Goal: Task Accomplishment & Management: Manage account settings

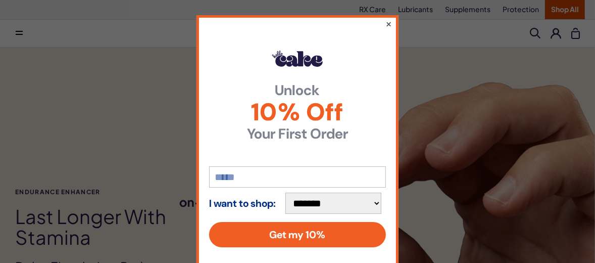
click at [386, 22] on button "×" at bounding box center [389, 24] width 7 height 12
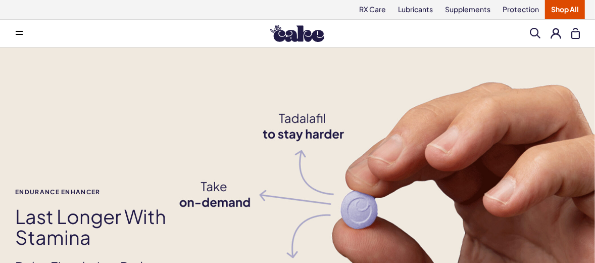
click at [557, 30] on button at bounding box center [556, 33] width 11 height 11
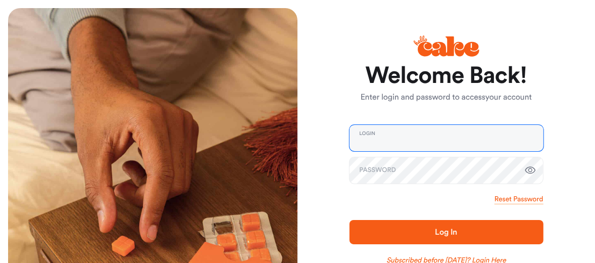
click at [373, 132] on input "email" at bounding box center [447, 138] width 194 height 26
type input "**********"
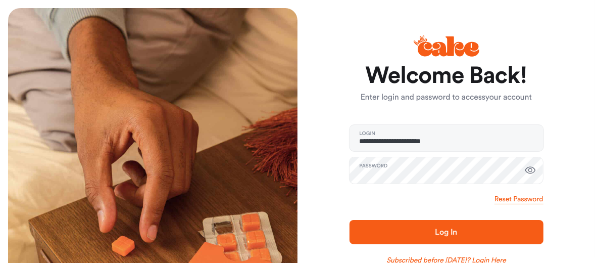
click at [530, 167] on icon "button" at bounding box center [531, 170] width 12 height 12
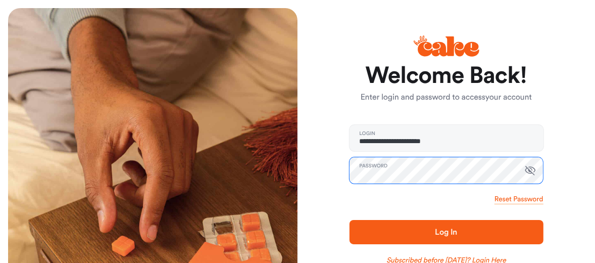
click at [302, 164] on div "**********" at bounding box center [443, 163] width 290 height 310
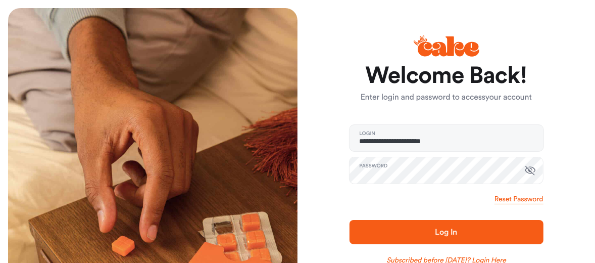
click at [380, 230] on span "Log In" at bounding box center [447, 232] width 162 height 12
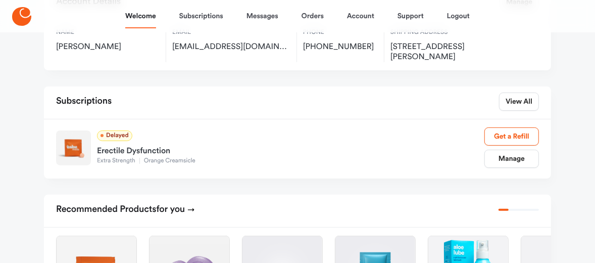
scroll to position [101, 0]
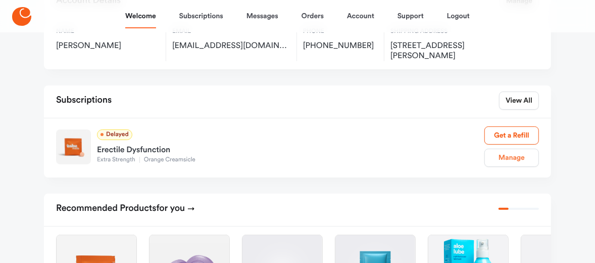
click at [500, 154] on link "Manage" at bounding box center [512, 158] width 55 height 18
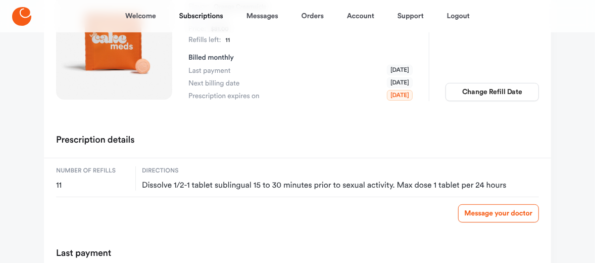
scroll to position [101, 0]
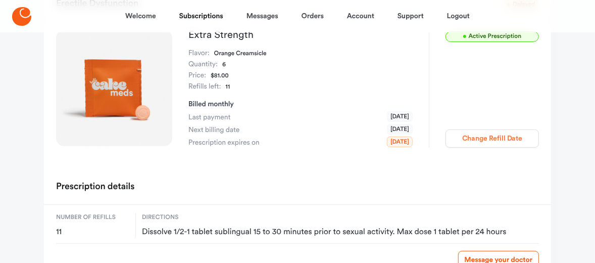
click at [481, 138] on button "Change Refill Date" at bounding box center [493, 138] width 94 height 18
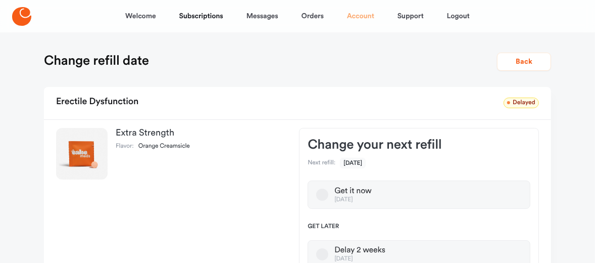
click at [361, 13] on link "Account" at bounding box center [360, 16] width 27 height 24
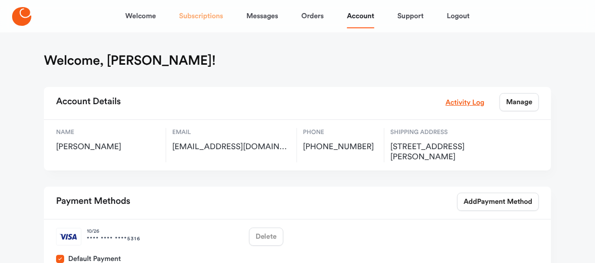
click at [196, 17] on link "Subscriptions" at bounding box center [201, 16] width 44 height 24
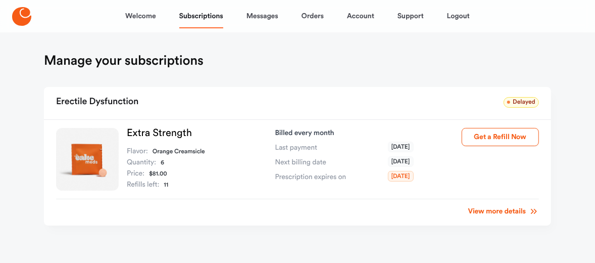
click at [482, 209] on link "View more details" at bounding box center [504, 211] width 71 height 10
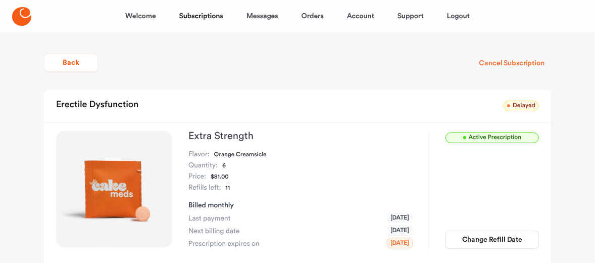
click at [515, 60] on button "Cancel Subscription" at bounding box center [512, 63] width 78 height 18
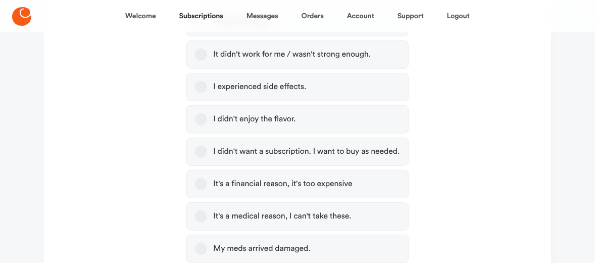
scroll to position [286, 0]
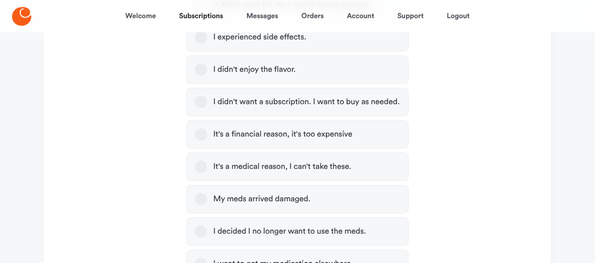
click at [292, 100] on div "I didn't want a subscription. I want to buy as needed." at bounding box center [306, 102] width 186 height 10
click at [207, 100] on button "I didn't want a subscription. I want to buy as needed." at bounding box center [201, 102] width 12 height 12
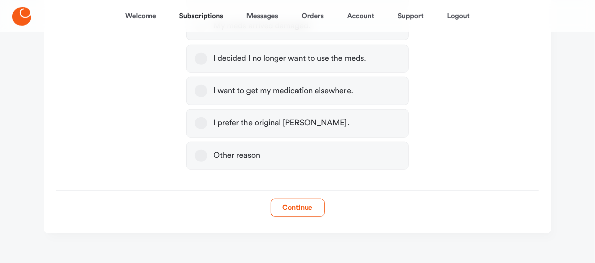
scroll to position [469, 0]
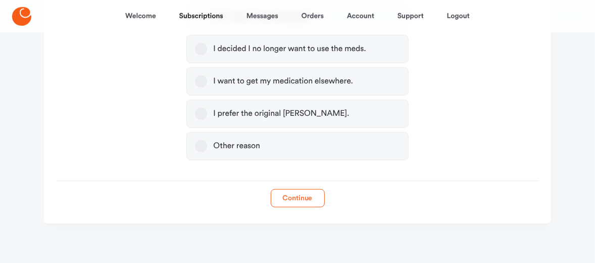
click at [299, 194] on button "Continue" at bounding box center [298, 198] width 54 height 18
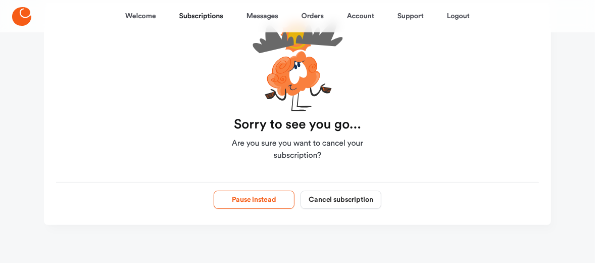
scroll to position [86, 0]
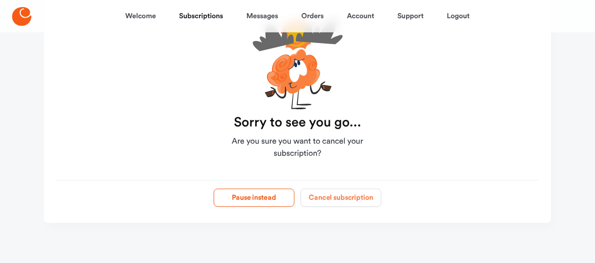
click at [335, 195] on button "Cancel subscription" at bounding box center [341, 198] width 81 height 18
